Goal: Use online tool/utility: Utilize a website feature to perform a specific function

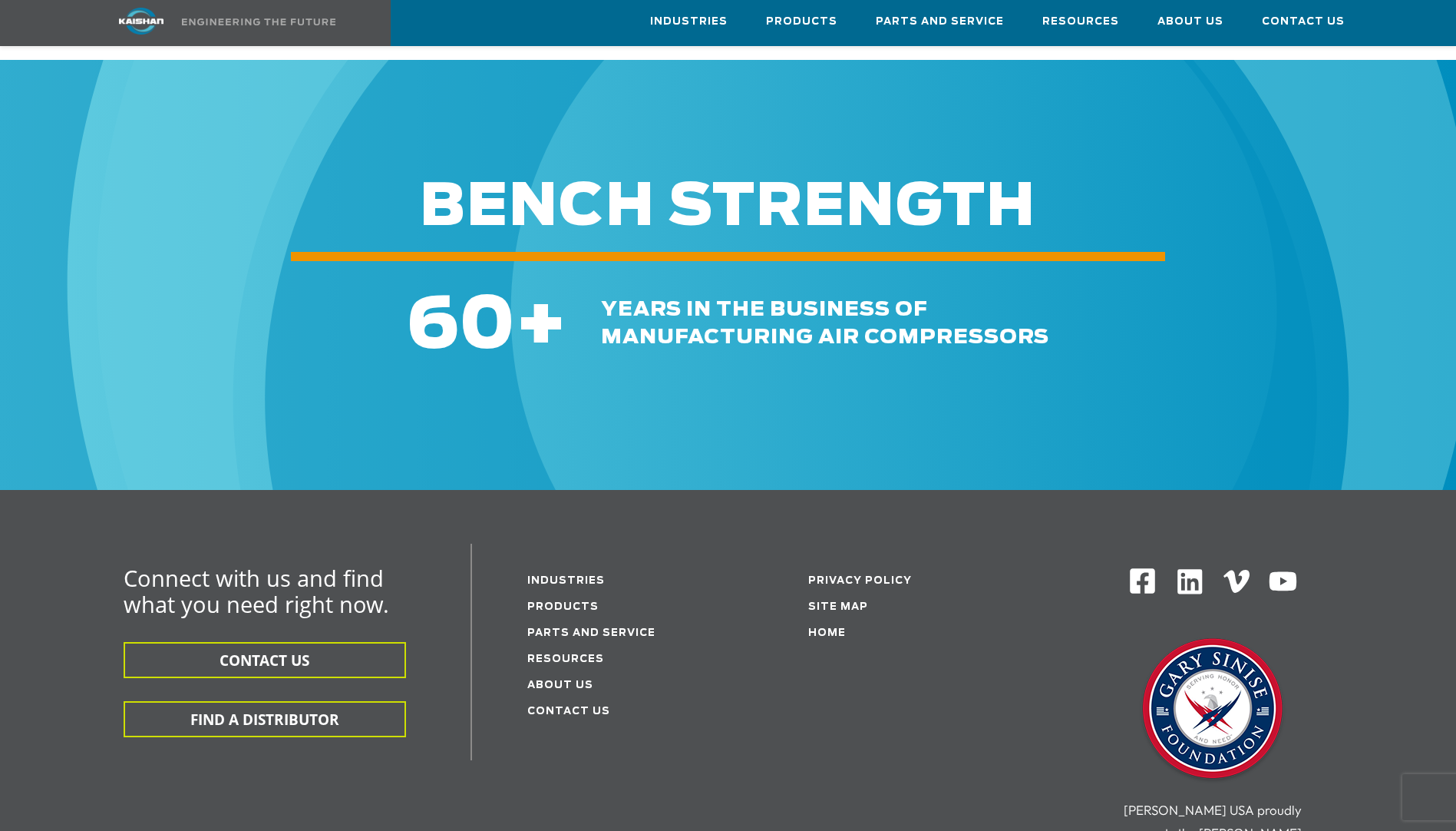
scroll to position [2149, 0]
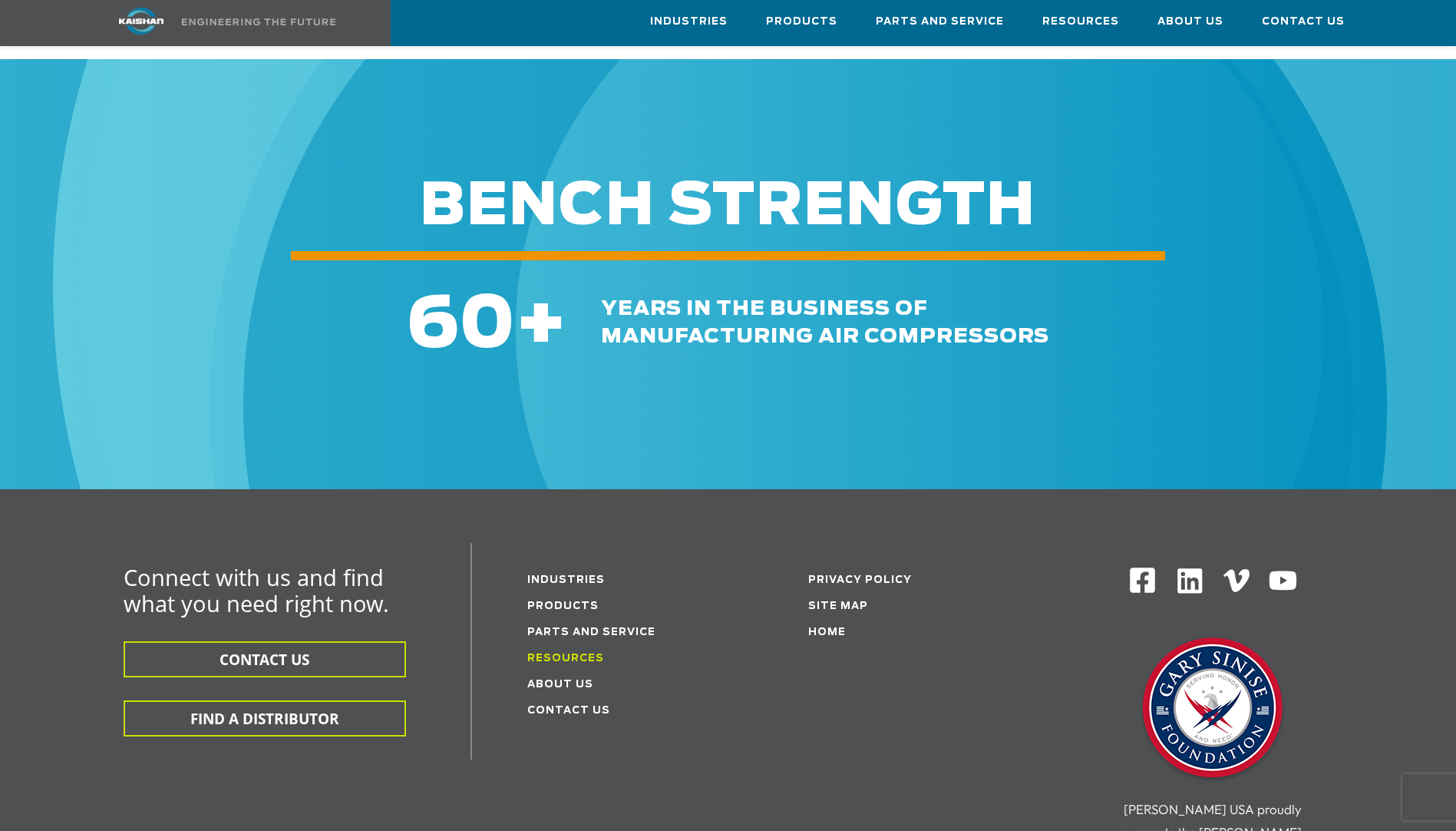
click at [544, 654] on link "Resources" at bounding box center [565, 658] width 77 height 10
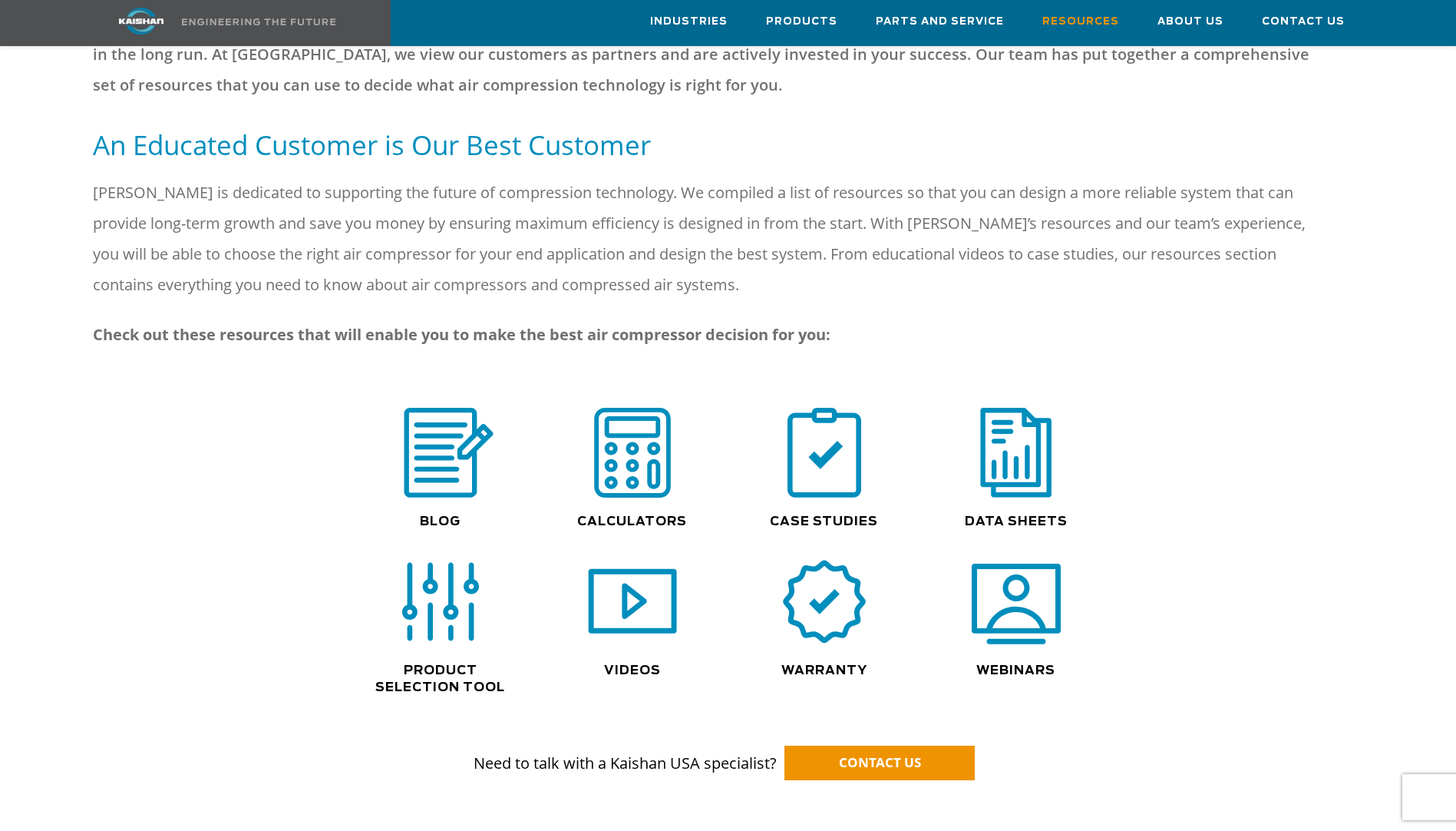
scroll to position [768, 0]
click at [441, 624] on div ".path{fill:none;stroke:#333;stroke-miterlimit:10;stroke-width:1.5px;}" at bounding box center [440, 609] width 177 height 105
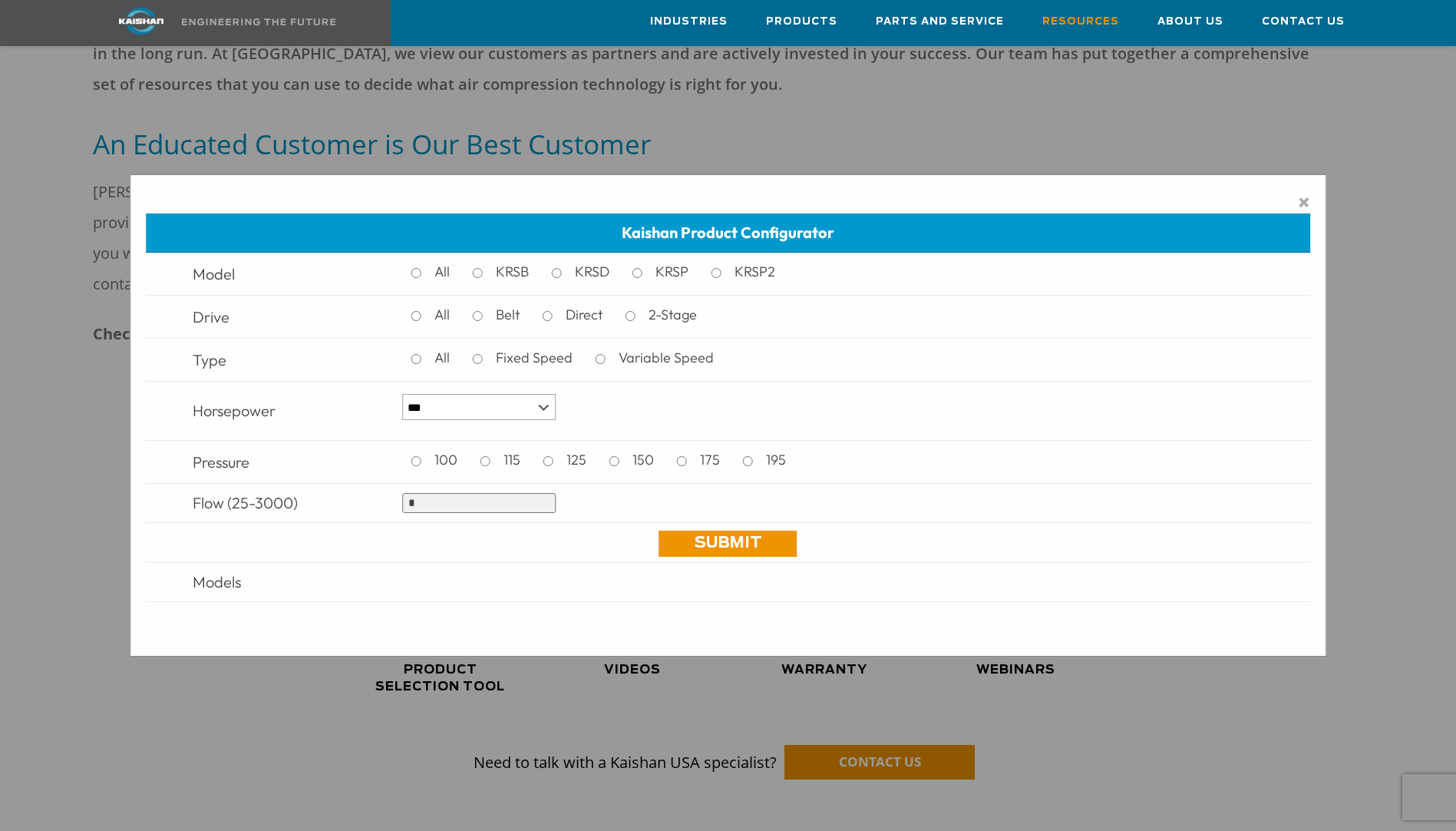
drag, startPoint x: 482, startPoint y: 506, endPoint x: 327, endPoint y: 473, distance: 158.5
click at [327, 473] on tbody "Model All KRSB KRSD KRSP KRSP2 Drive All Belt Direct 2-Stage Type All Fixed Spe…" at bounding box center [728, 447] width 1165 height 388
type input "***"
click at [748, 544] on link "Submit" at bounding box center [728, 543] width 138 height 26
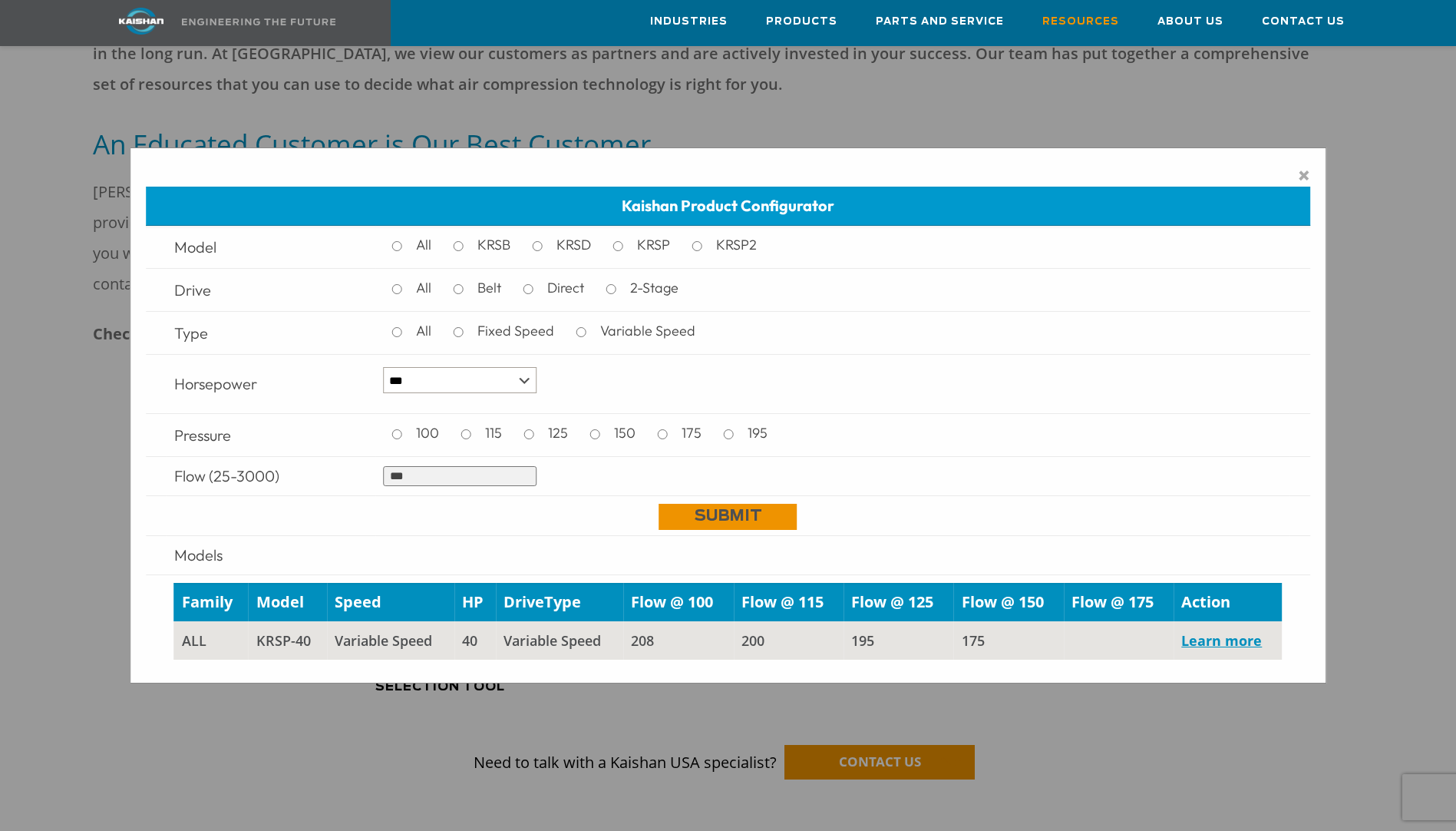
click at [742, 519] on link "Submit" at bounding box center [728, 517] width 138 height 26
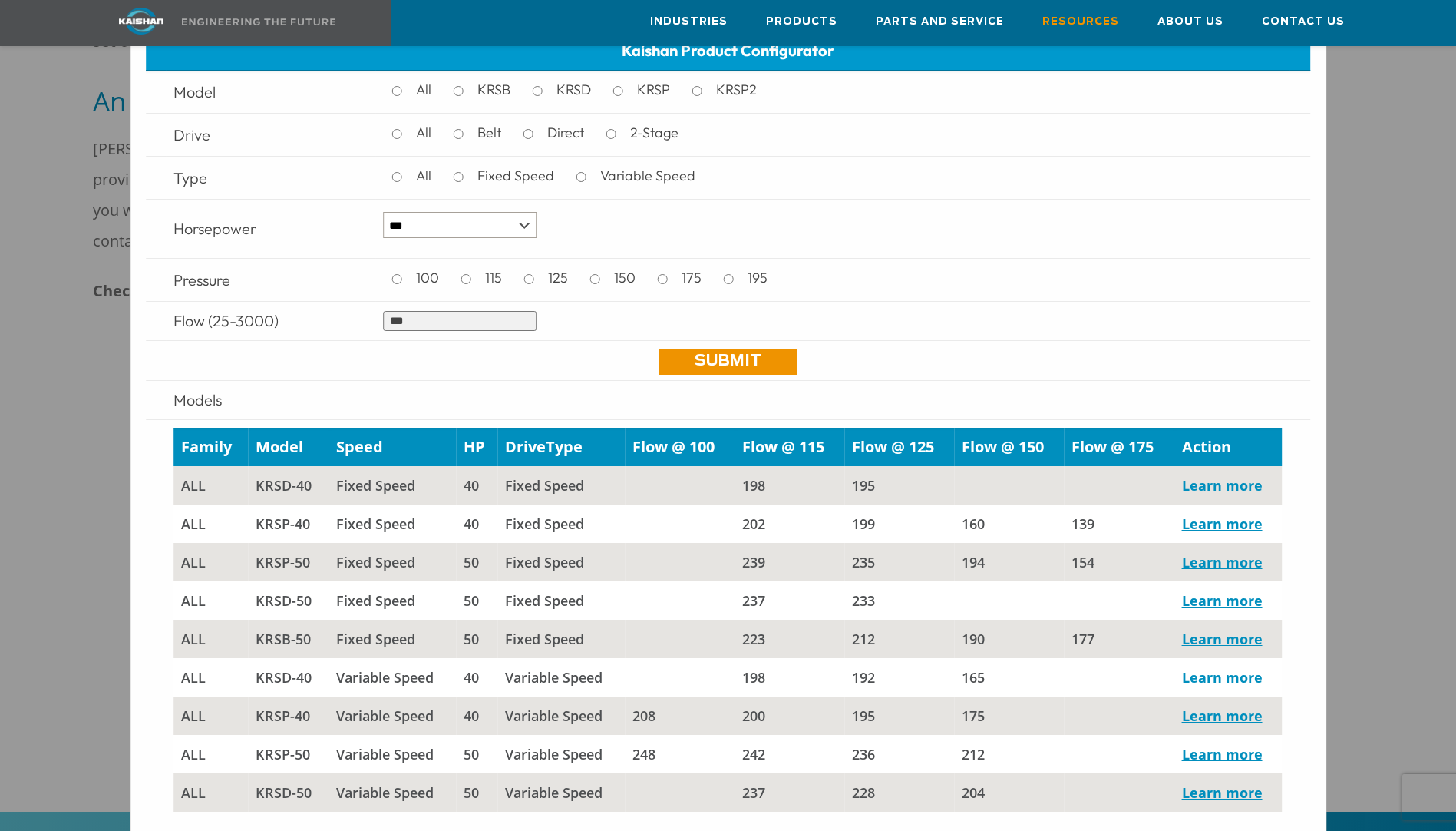
scroll to position [0, 0]
